Goal: Task Accomplishment & Management: Complete application form

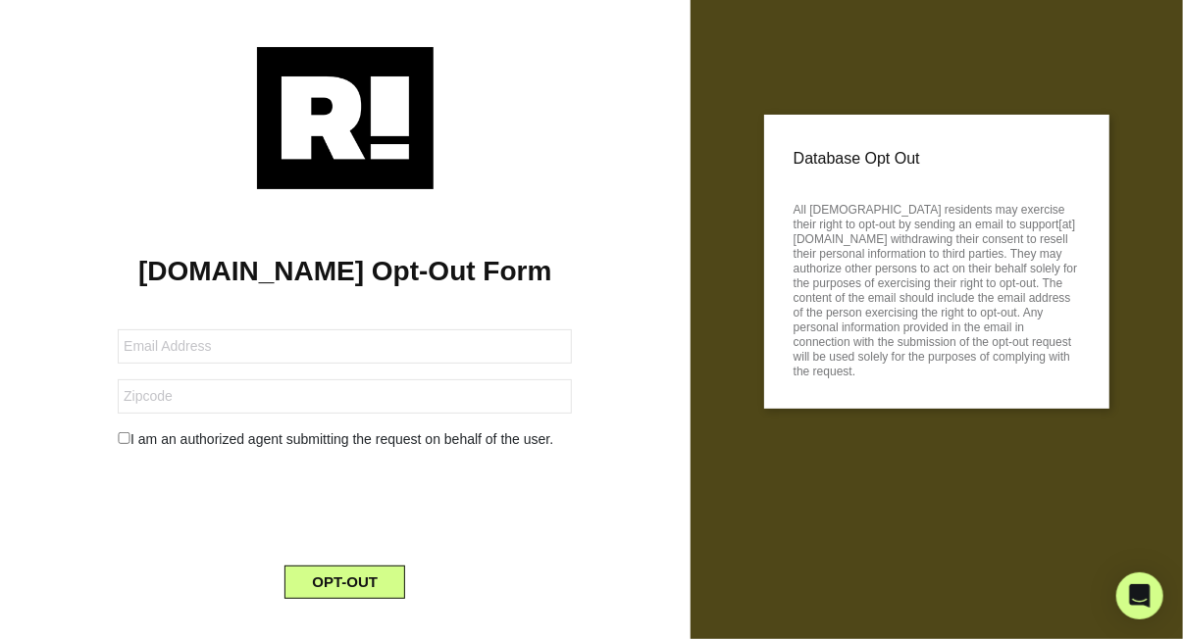
click at [327, 364] on form "I am an authorized agent submitting the request on behalf of the user. OPT-OUT" at bounding box center [345, 452] width 454 height 293
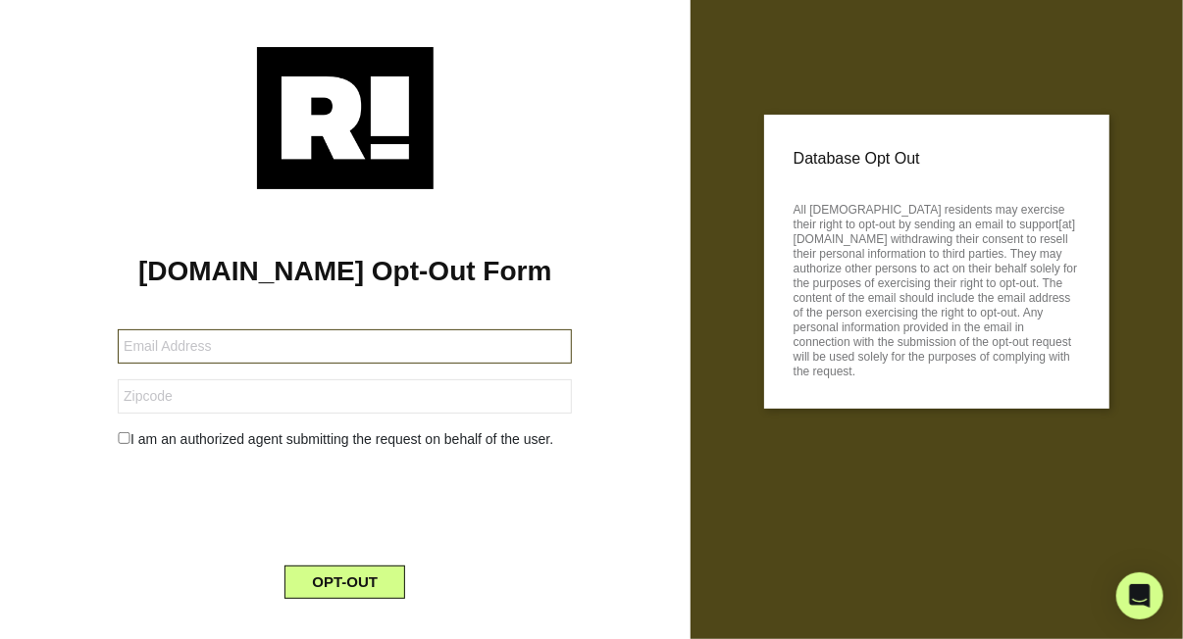
click at [326, 351] on input "text" at bounding box center [345, 347] width 454 height 34
type input "[PERSON_NAME][EMAIL_ADDRESS][DOMAIN_NAME]"
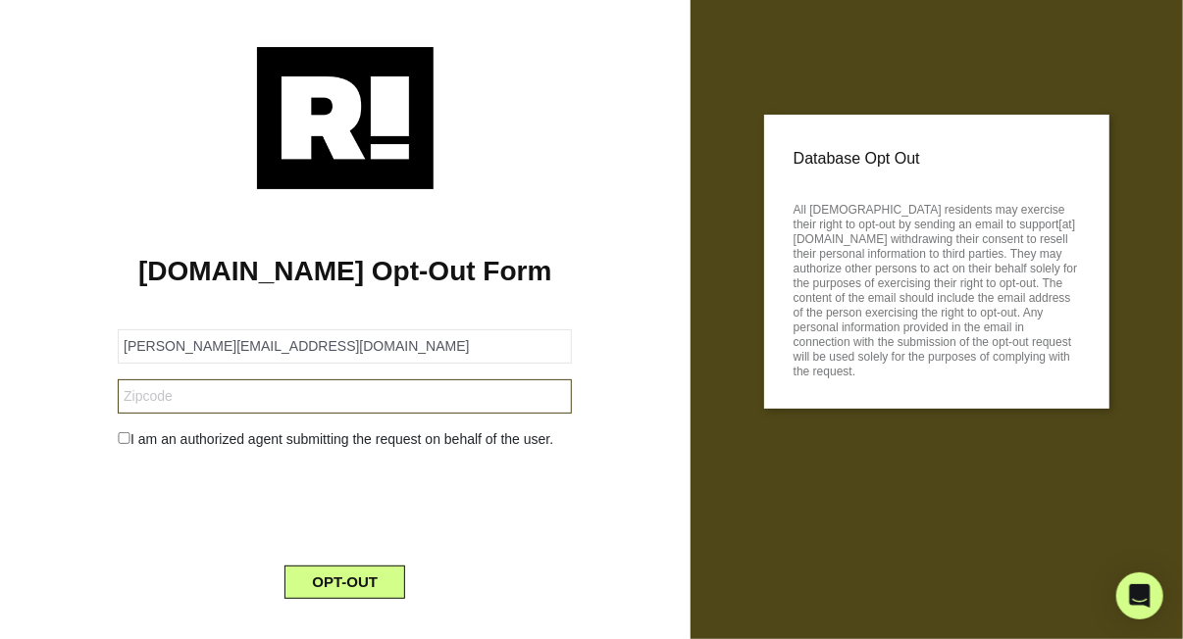
click at [238, 399] on input "text" at bounding box center [345, 397] width 454 height 34
type input "28144"
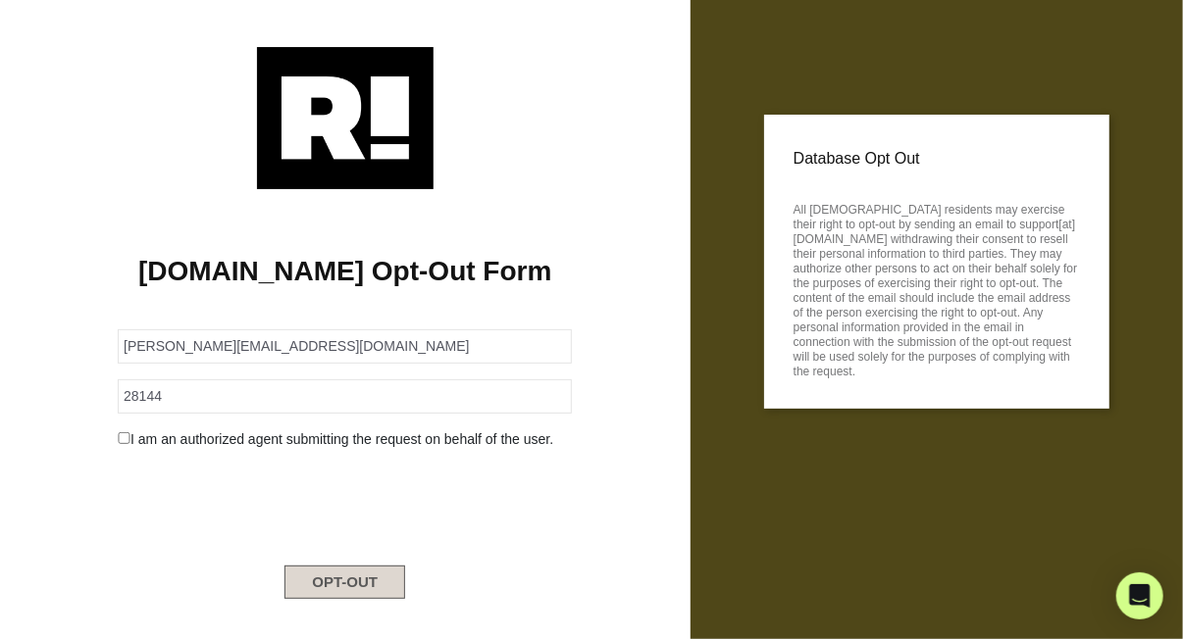
click at [336, 586] on button "OPT-OUT" at bounding box center [344, 582] width 121 height 33
